Goal: Communication & Community: Answer question/provide support

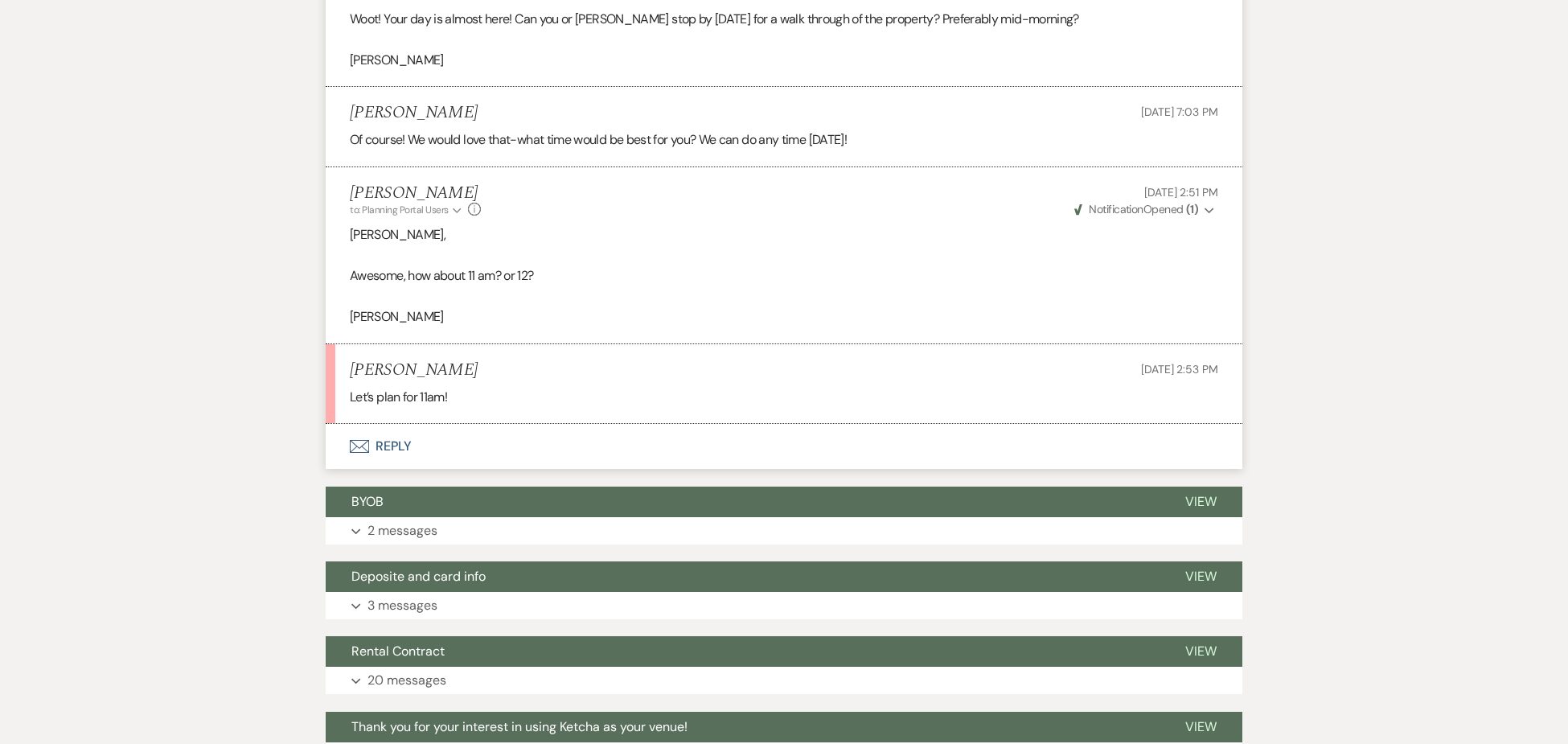
scroll to position [608, 0]
click at [393, 439] on button "Envelope Reply" at bounding box center [783, 446] width 916 height 45
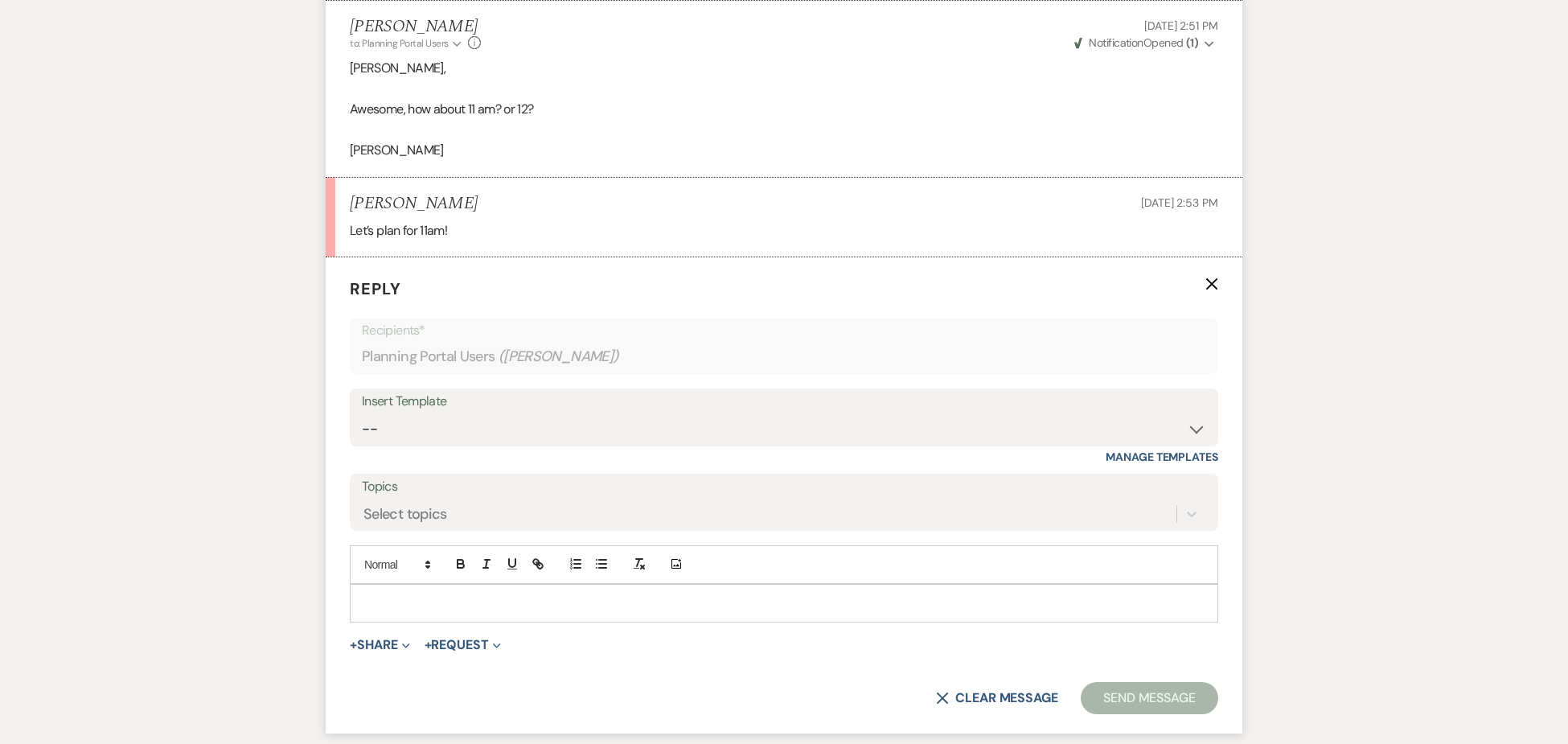
scroll to position [786, 0]
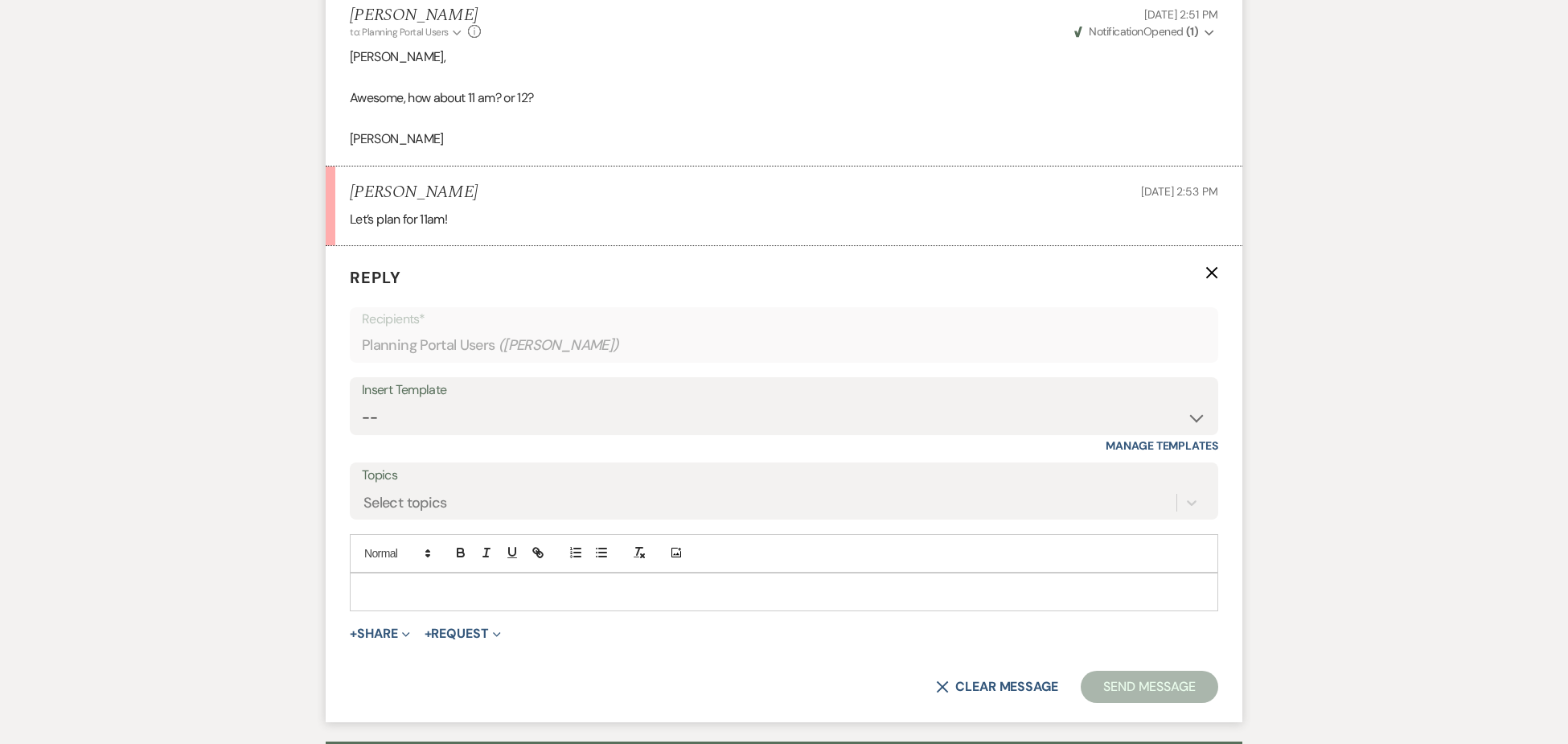
click at [411, 597] on p at bounding box center [783, 592] width 842 height 18
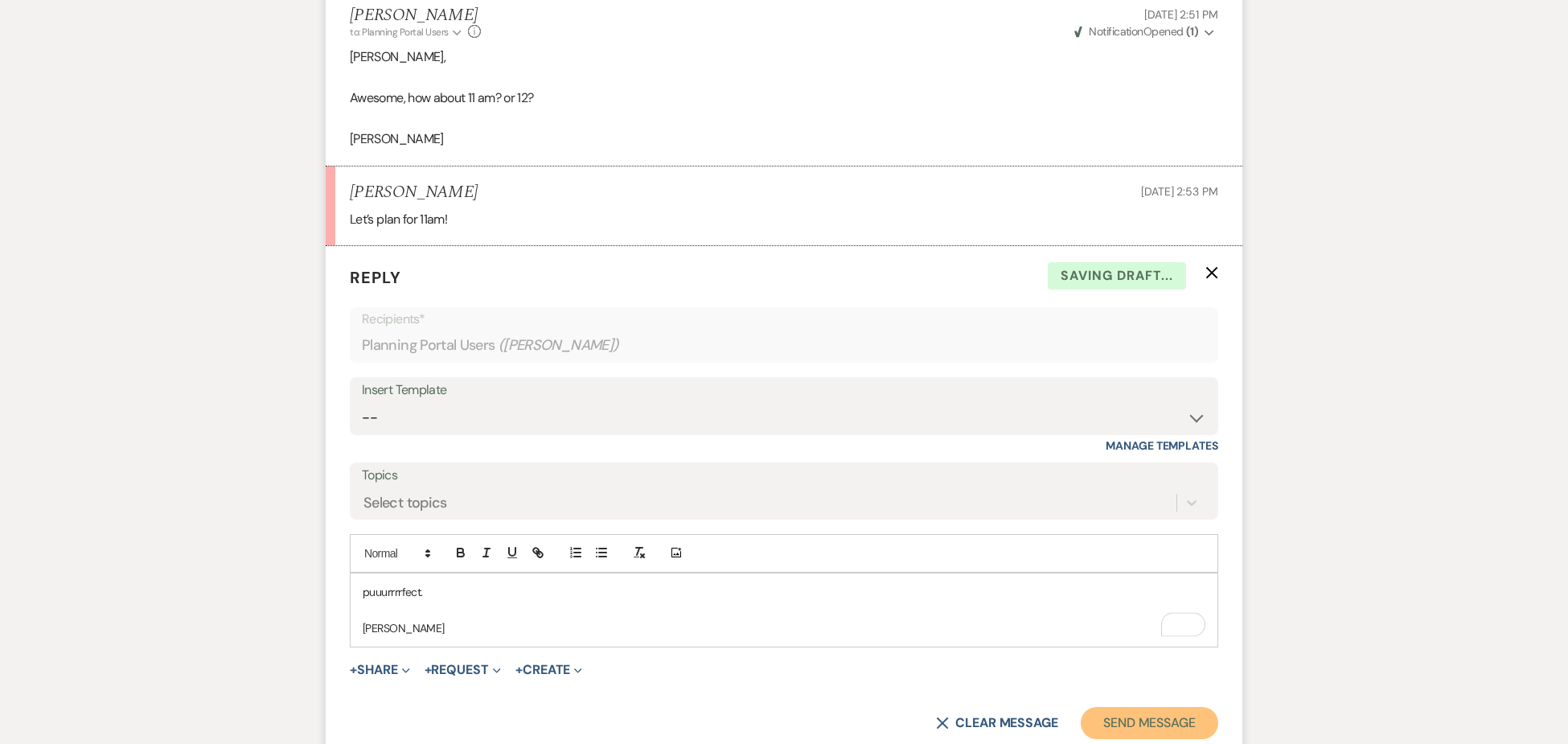
click at [1119, 721] on button "Send Message" at bounding box center [1149, 723] width 137 height 32
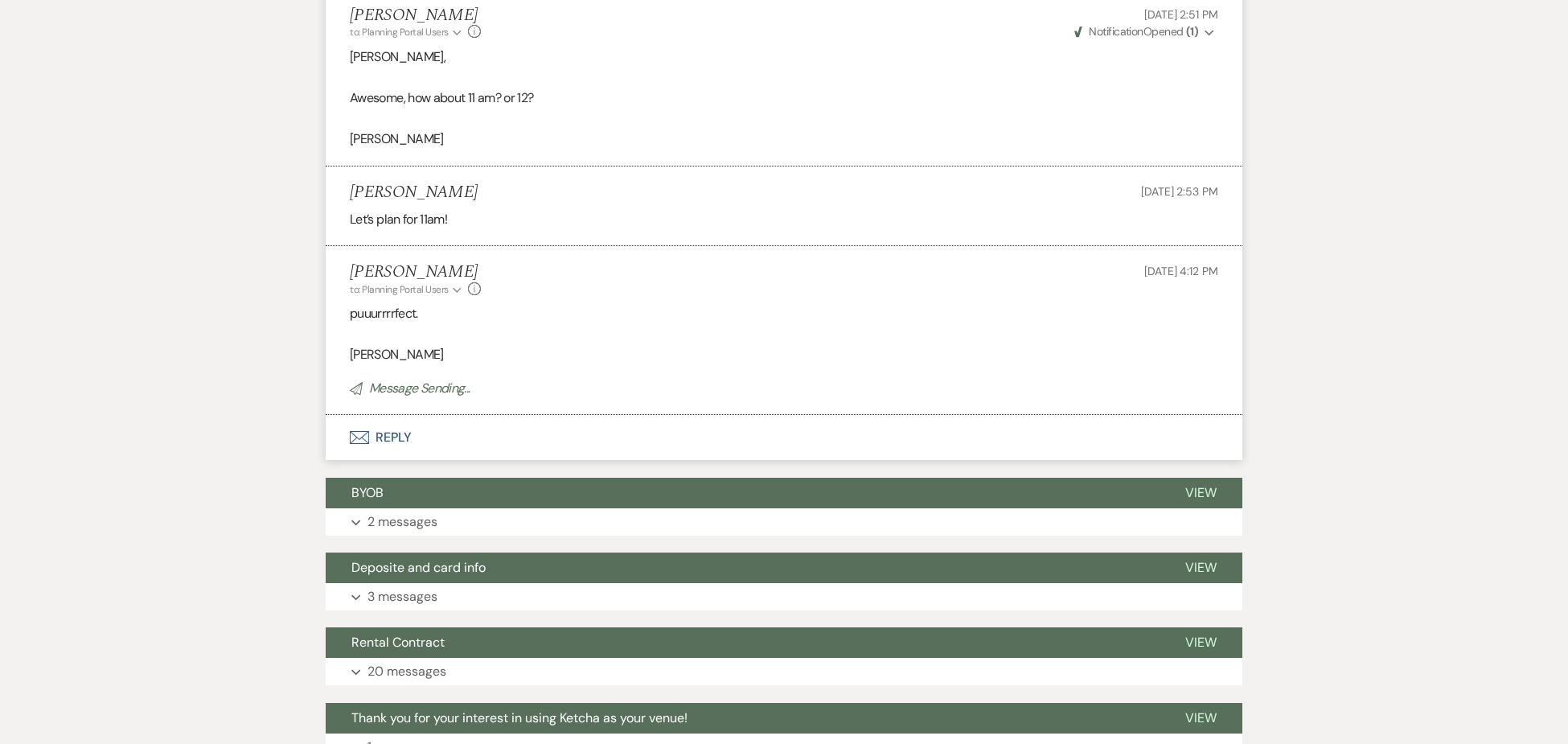
scroll to position [0, 0]
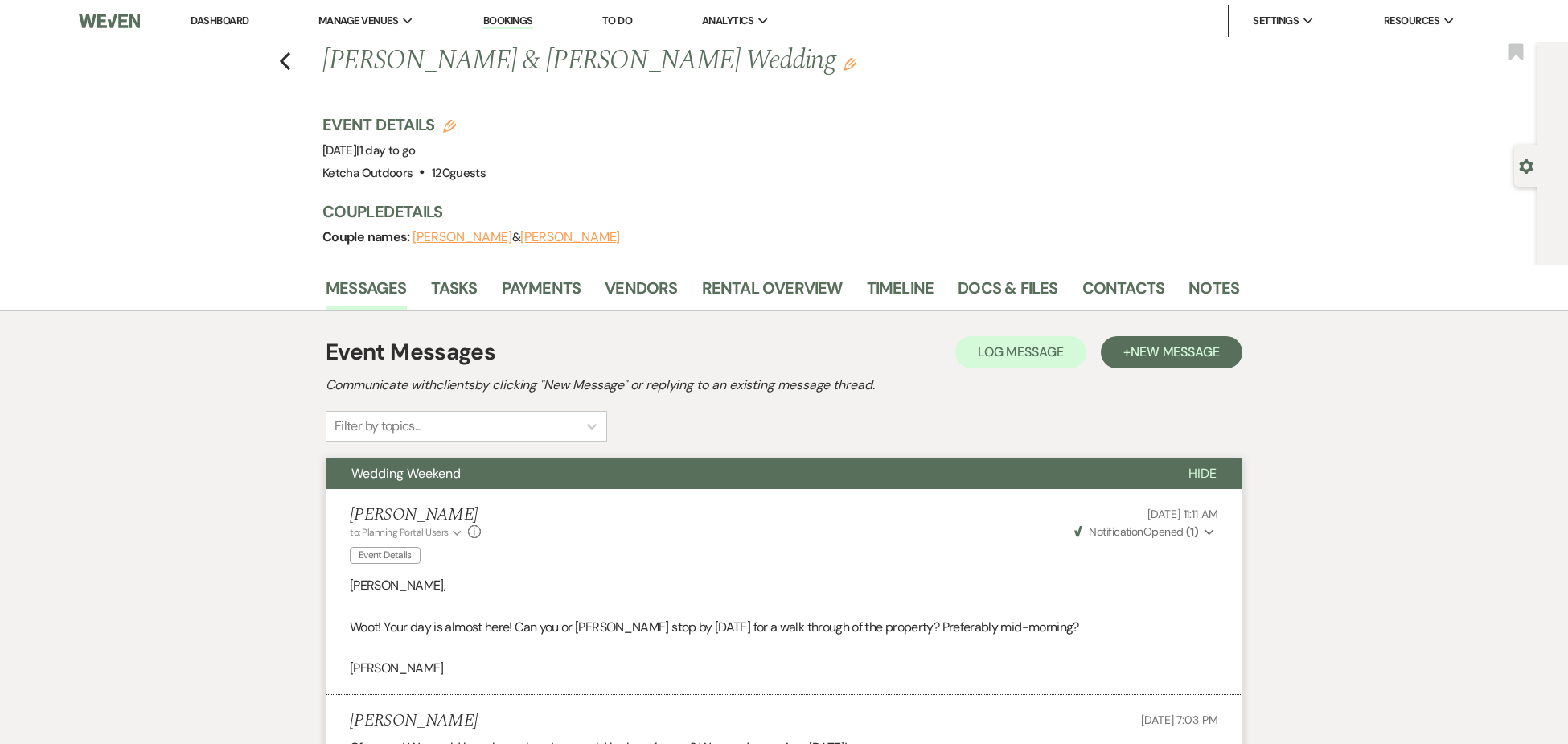
click at [212, 22] on link "Dashboard" at bounding box center [219, 20] width 57 height 14
